Goal: Task Accomplishment & Management: Use online tool/utility

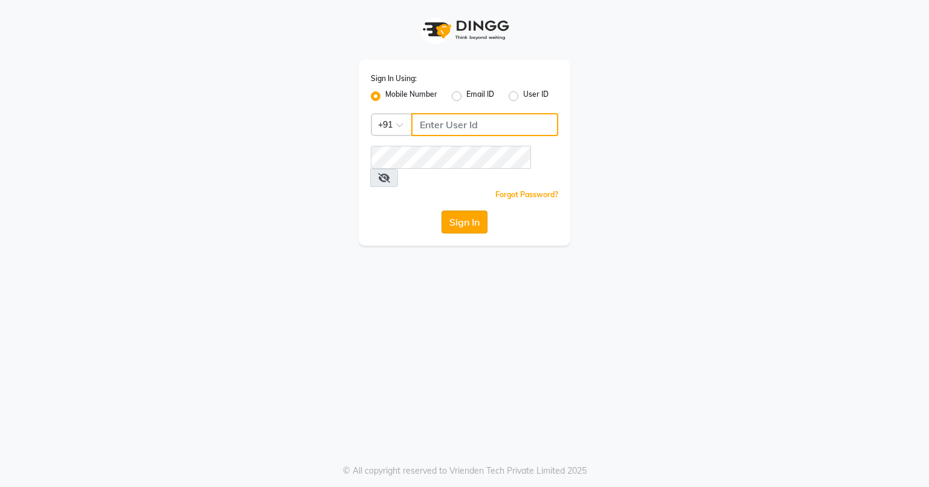
type input "8580774121"
click at [461, 211] on button "Sign In" at bounding box center [465, 222] width 46 height 23
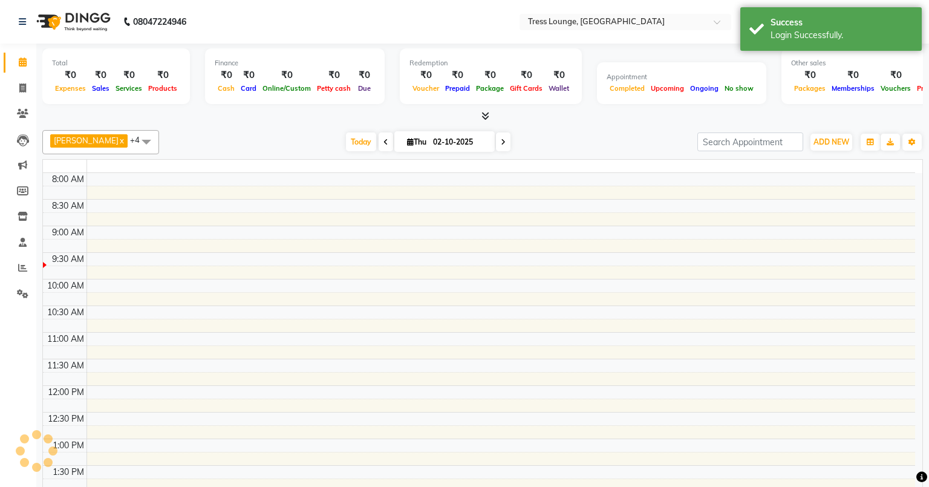
select select "en"
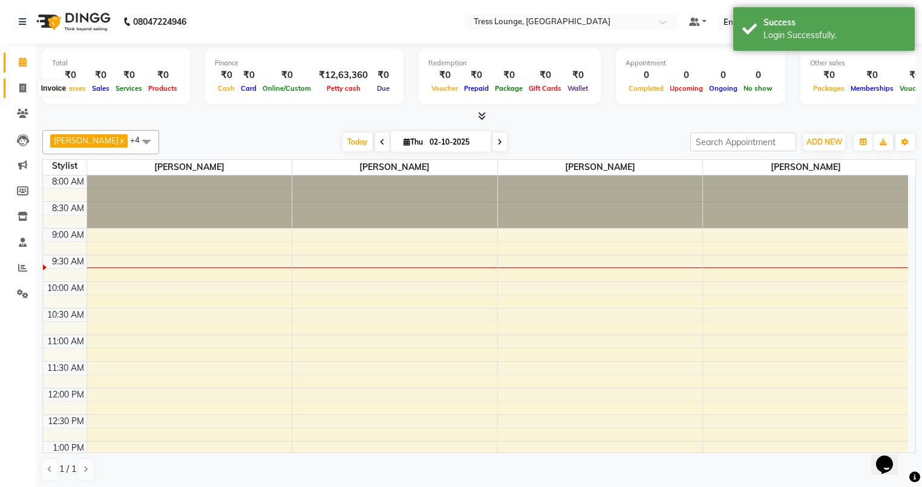
click at [24, 87] on icon at bounding box center [22, 88] width 7 height 9
select select "service"
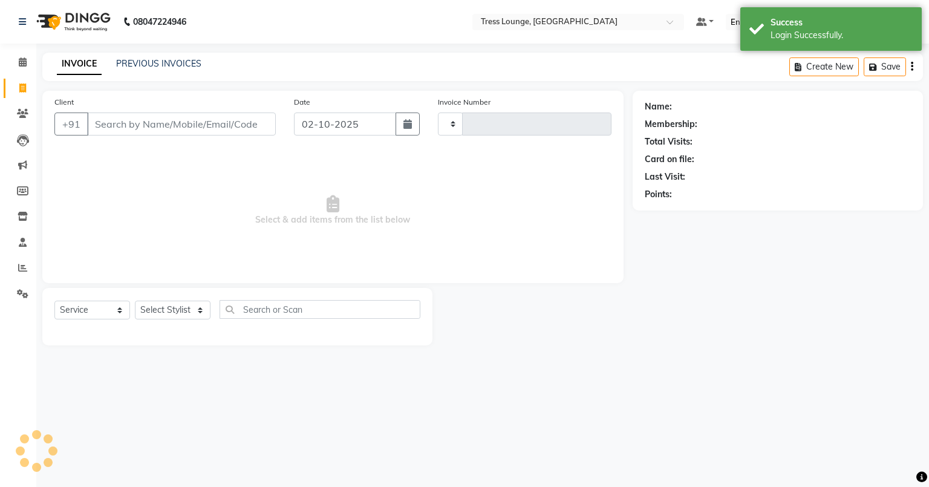
type input "0813"
select select "5899"
click at [149, 59] on link "PREVIOUS INVOICES" at bounding box center [158, 63] width 85 height 11
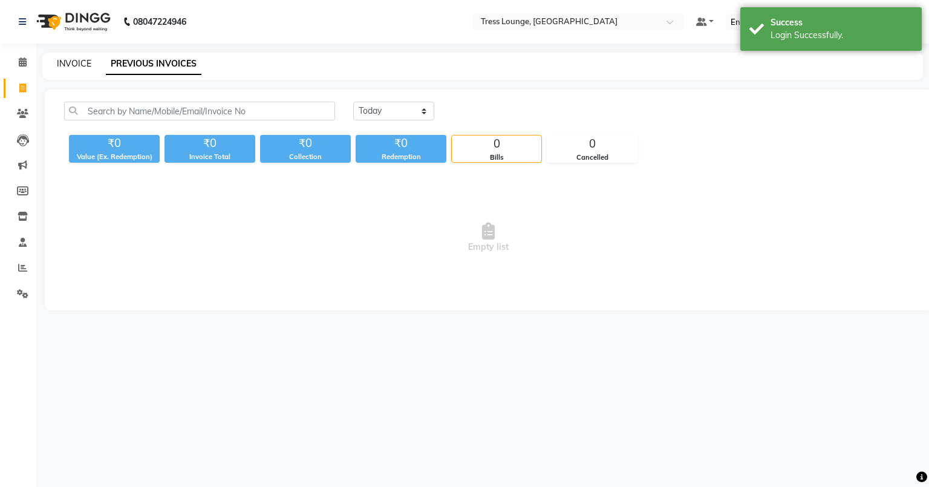
click at [82, 59] on link "INVOICE" at bounding box center [74, 63] width 34 height 11
select select "5899"
select select "service"
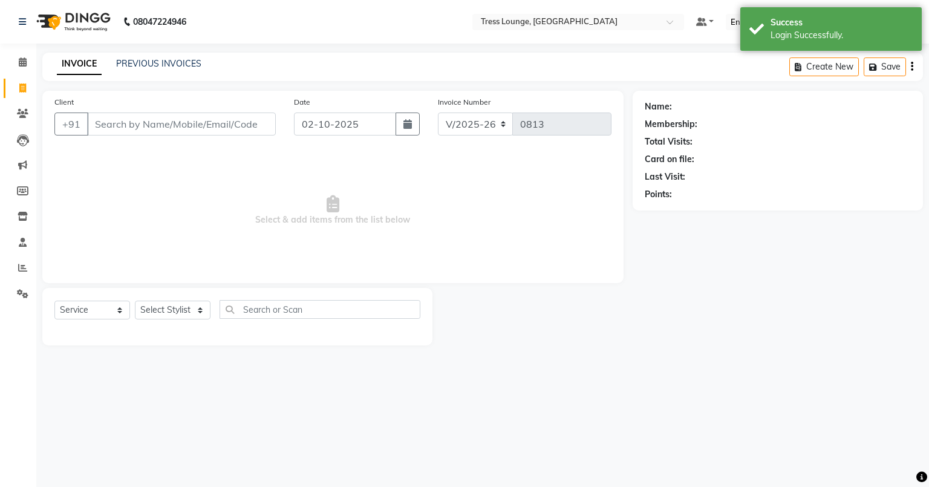
click at [100, 120] on input "Client" at bounding box center [181, 124] width 189 height 23
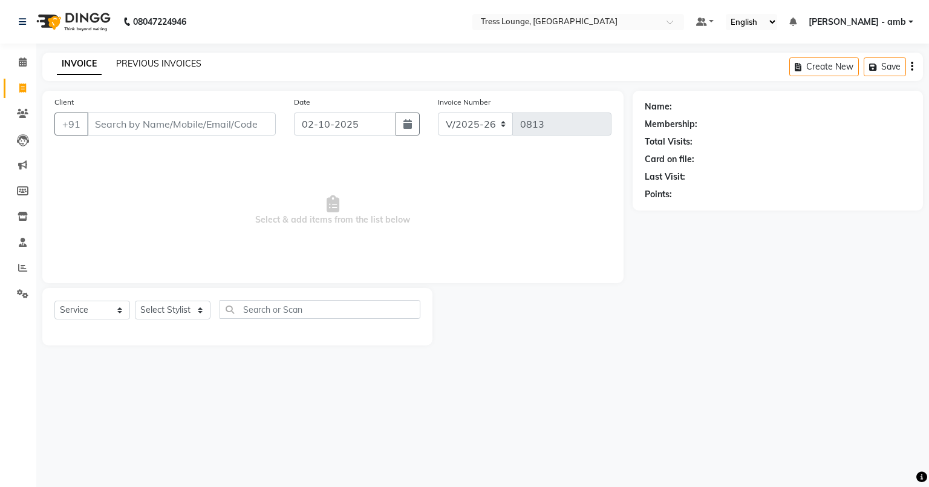
click at [145, 63] on link "PREVIOUS INVOICES" at bounding box center [158, 63] width 85 height 11
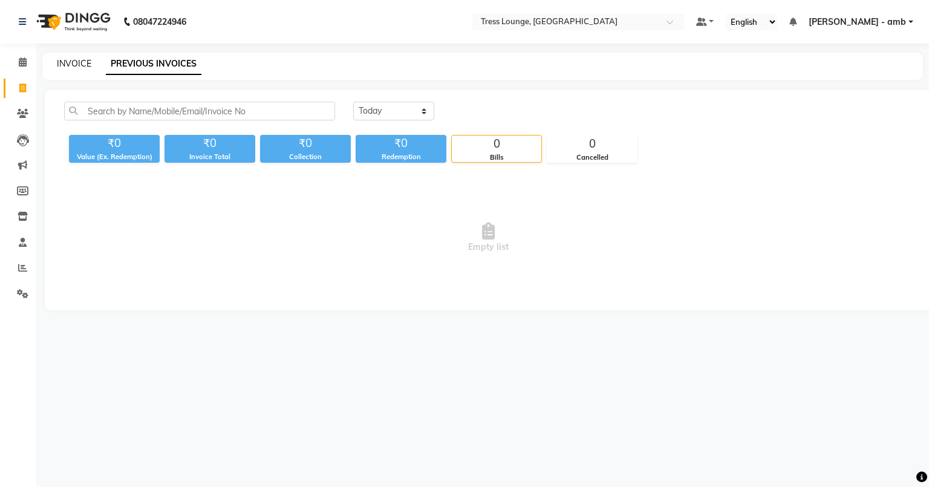
click at [64, 62] on link "INVOICE" at bounding box center [74, 63] width 34 height 11
select select "5899"
select select "service"
